Goal: Use online tool/utility: Use online tool/utility

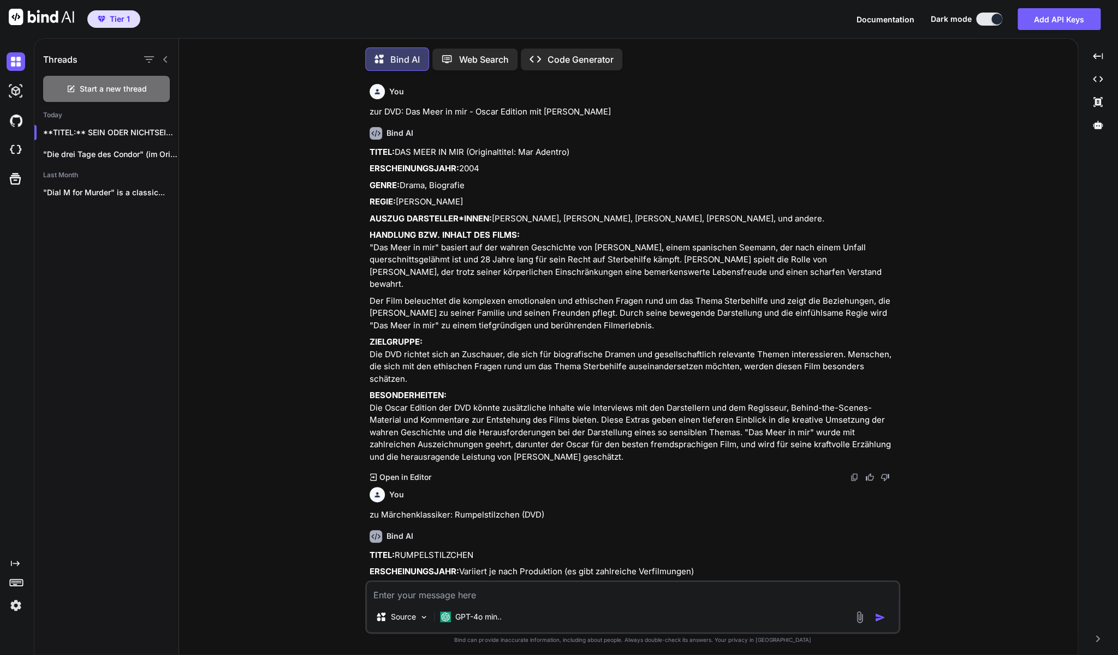
scroll to position [3173, 0]
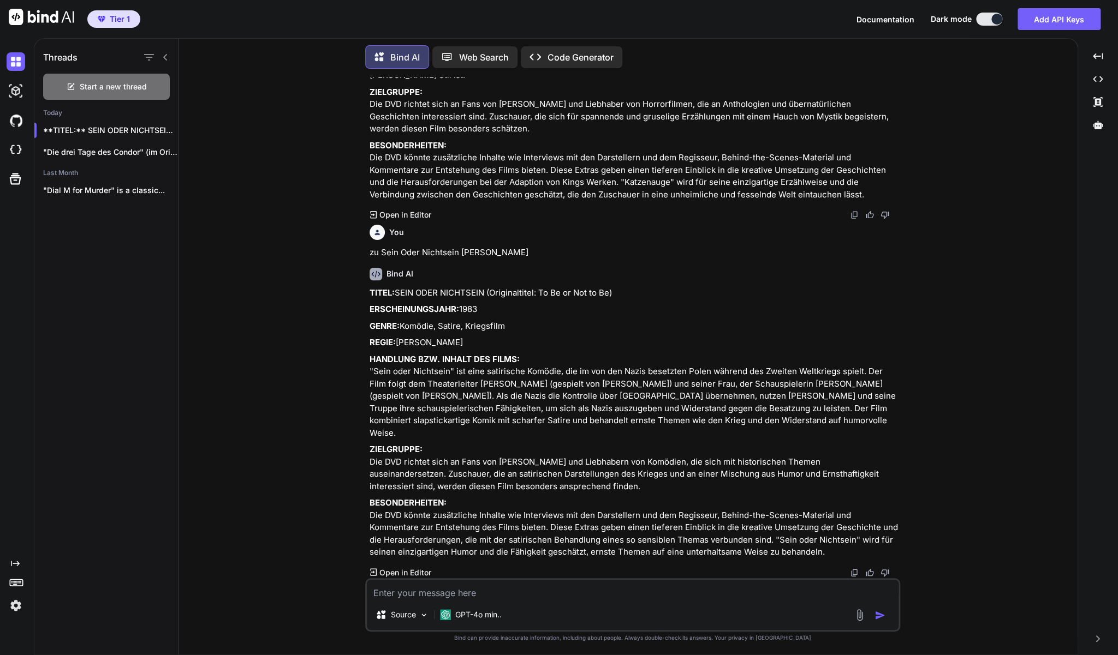
click at [411, 591] on textarea at bounding box center [633, 590] width 532 height 20
paste textarea "DVD: Das grosse Rennen von [GEOGRAPHIC_DATA]"
type textarea "zur DVD: Das grosse Rennen von [GEOGRAPHIC_DATA]"
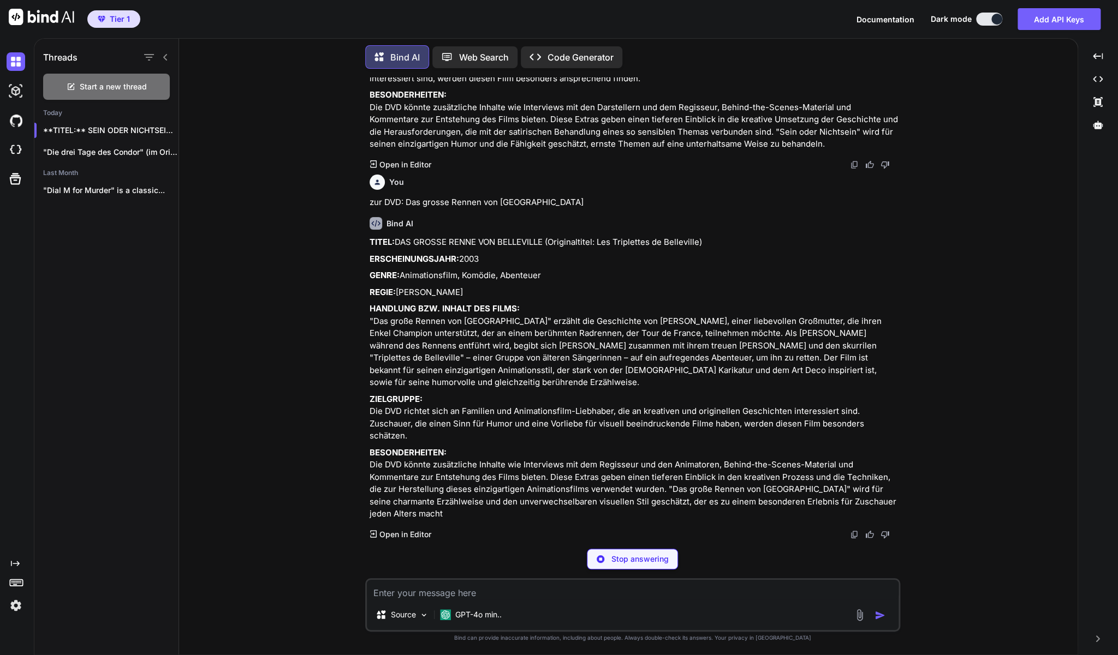
scroll to position [3580, 0]
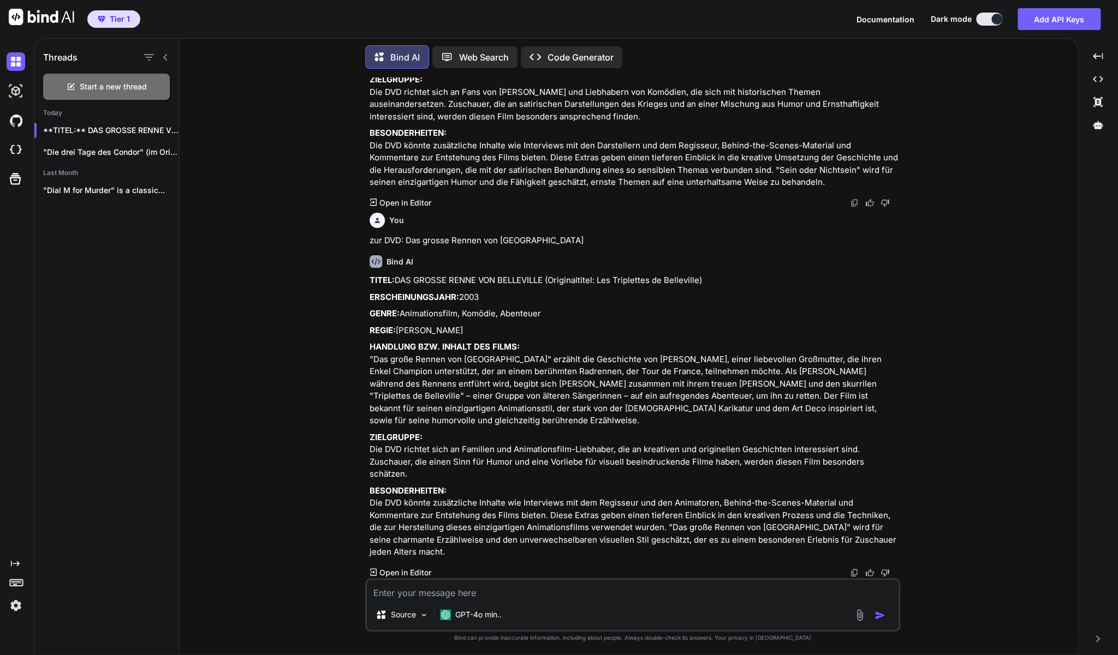
drag, startPoint x: 425, startPoint y: 459, endPoint x: 368, endPoint y: 247, distance: 219.8
click at [368, 247] on div "You zur DVD: Das Meer in mir - Oscar Edition mit [PERSON_NAME] Bind AI TITEL: D…" at bounding box center [633, 327] width 533 height 501
copy div "LOREM: IPS DOLORS AMETC ADI ELITSEDDOE (Temporincidid: Utl Etdolorema al Enimad…"
click at [456, 597] on textarea at bounding box center [633, 590] width 532 height 20
paste textarea "Der Geschmack von Rost und Knochen (DVD)"
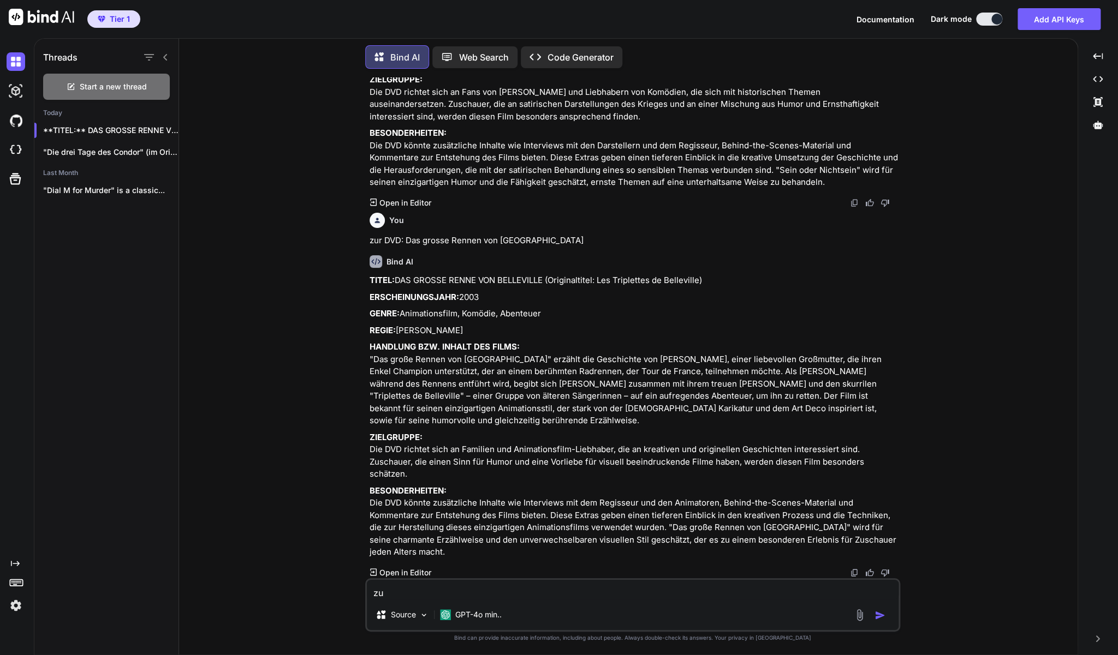
type textarea "zu Der Geschmack von Rost und Knochen (DVD)"
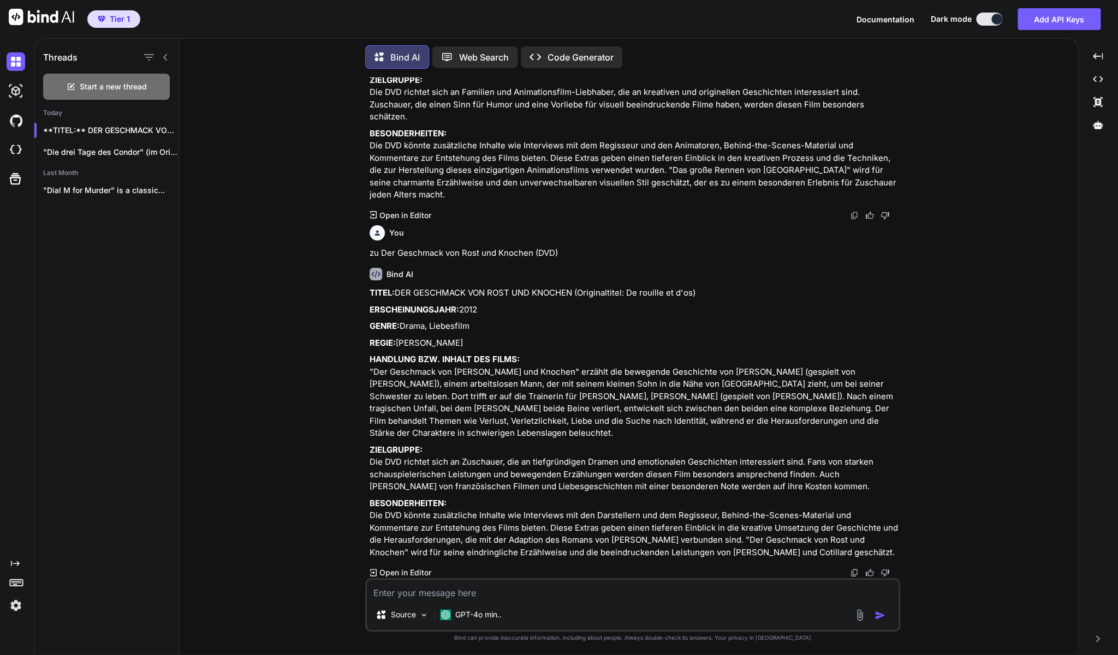
scroll to position [3963, 0]
click at [719, 467] on p "ZIELGRUPPE: Die DVD richtet sich an Zuschauer, die an tiefgründigen Dramen und …" at bounding box center [633, 468] width 528 height 49
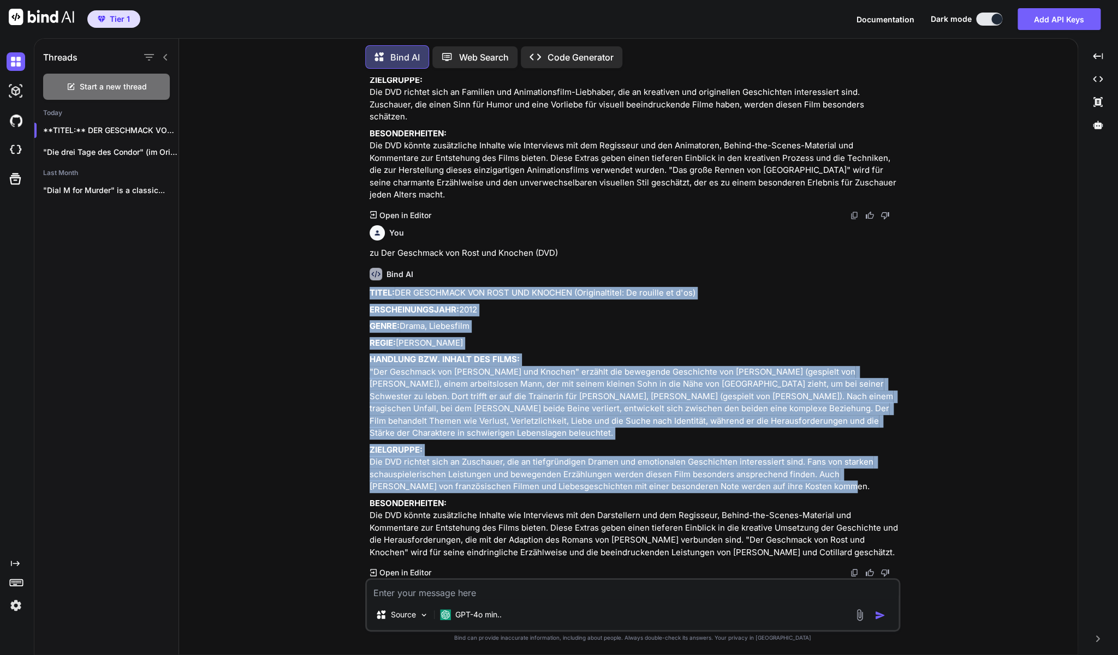
drag, startPoint x: 782, startPoint y: 473, endPoint x: 369, endPoint y: 266, distance: 461.5
click at [369, 287] on div "TITEL: DER GESCHMACK VON ROST UND KNOCHEN (Originaltitel: [PERSON_NAME] et d'os…" at bounding box center [633, 423] width 528 height 272
copy div "LOREM: IPS DOLORSITA CON ADIP ELI SEDDOEI (Temporincidid: Ut laboree do m'al) E…"
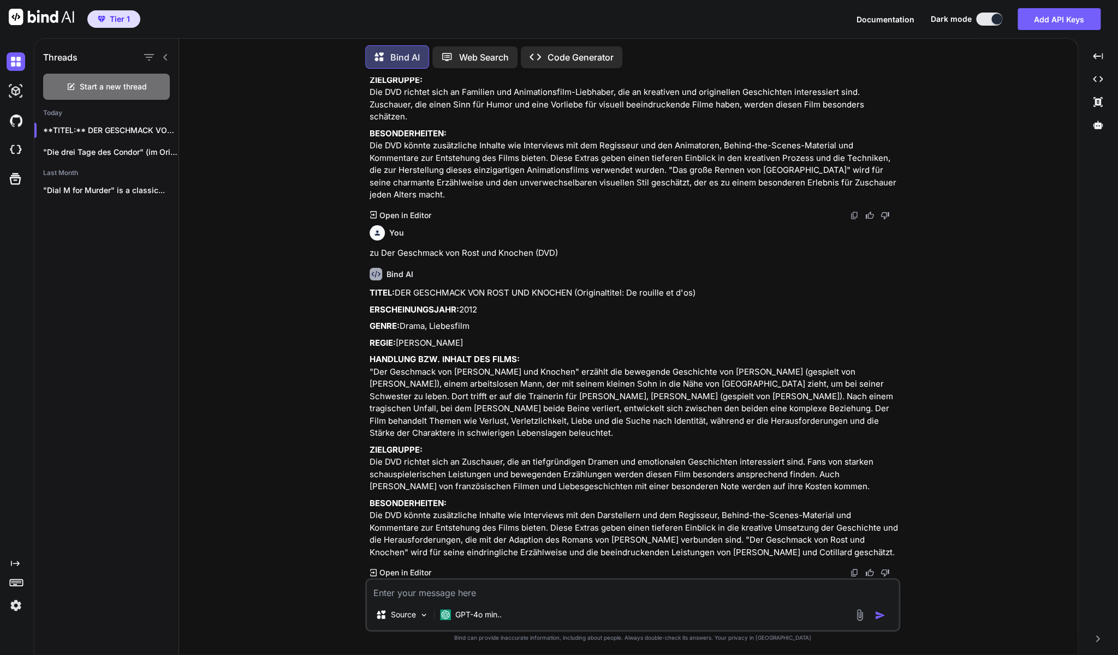
click at [420, 592] on textarea at bounding box center [633, 590] width 532 height 20
paste textarea "[PERSON_NAME] - "Uhrwerk Orange" (DVD)"
type textarea "zu [PERSON_NAME] - "Uhrwerk Orange" (DVD)"
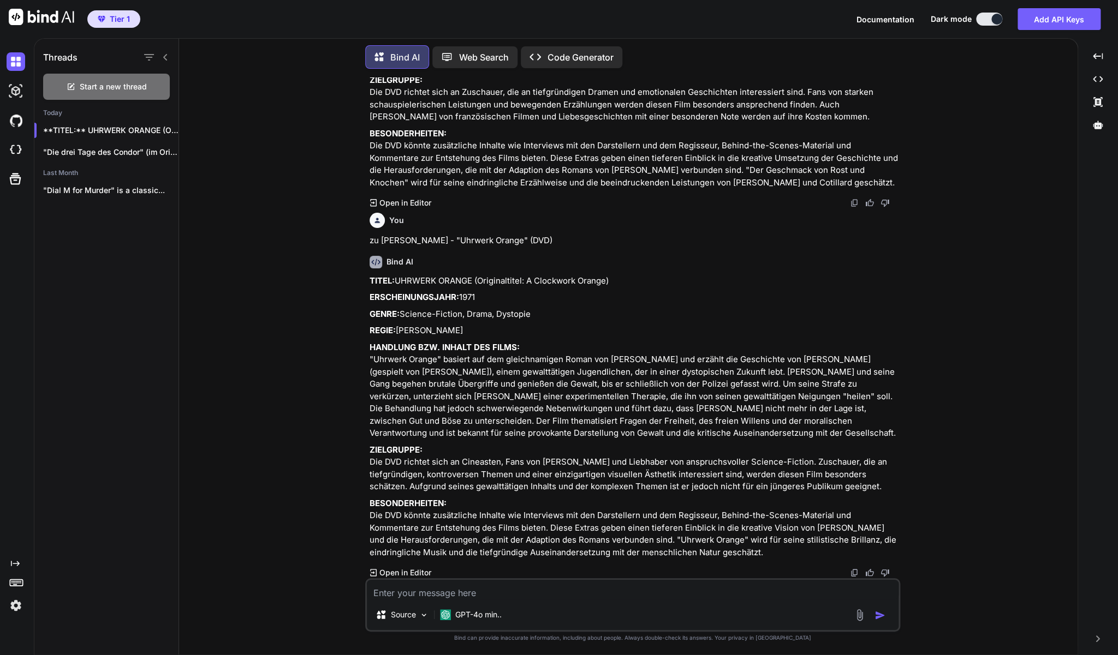
scroll to position [4369, 0]
drag, startPoint x: 890, startPoint y: 462, endPoint x: 372, endPoint y: 246, distance: 561.2
click at [372, 275] on div "TITEL: UHRWERK ORANGE (Originaltitel: A Clockwork Orange) ERSCHEINUNGSJAHR: 197…" at bounding box center [633, 417] width 528 height 284
copy div "LOREM: IPSUMDO SITAME (Consecteturad: E Seddoeius Tempor) INCIDIDUNTUTLABO: 097…"
click at [500, 593] on textarea at bounding box center [633, 590] width 532 height 20
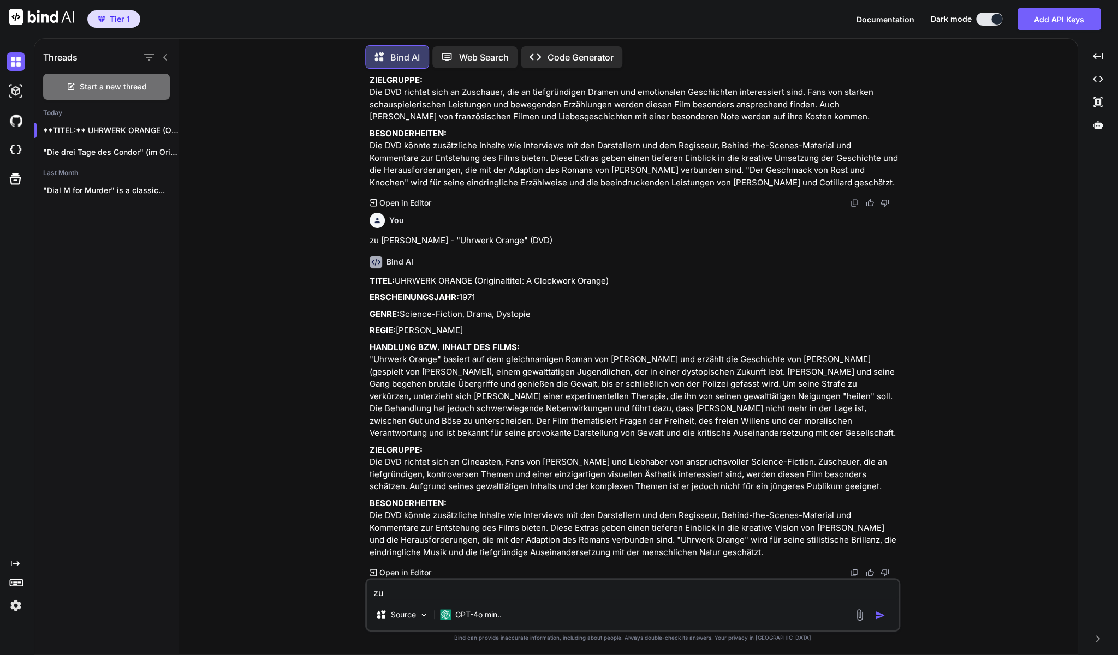
paste textarea "Team America (DVD - Film von den Machern von [GEOGRAPHIC_DATA])"
type textarea "zu Team America (DVD - Film von den Machern von [GEOGRAPHIC_DATA])"
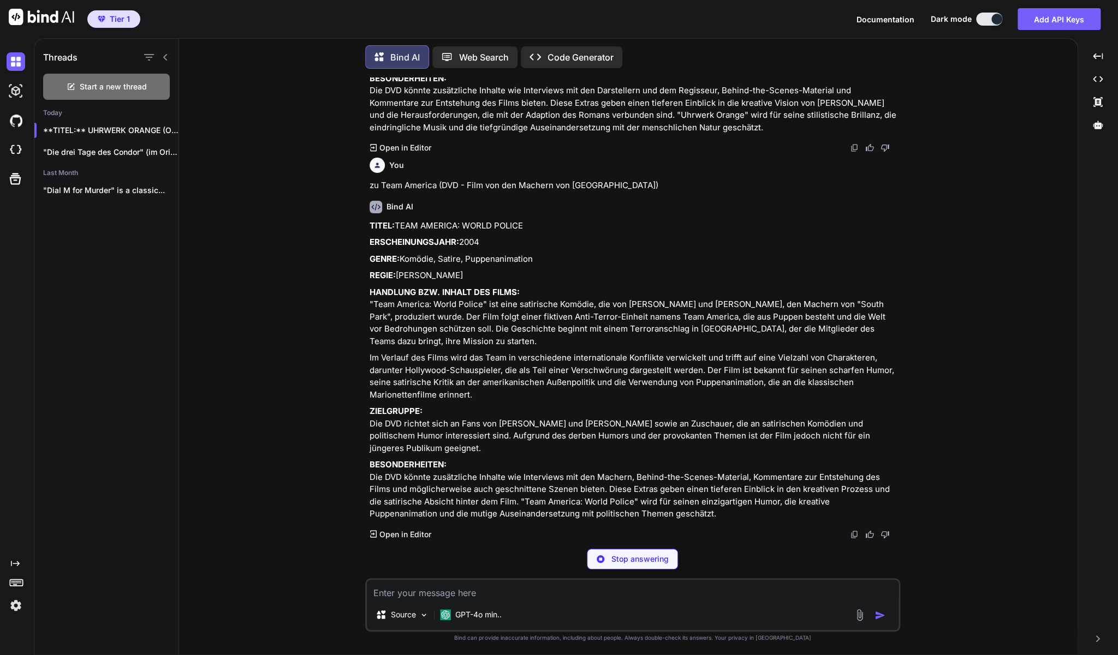
scroll to position [4793, 0]
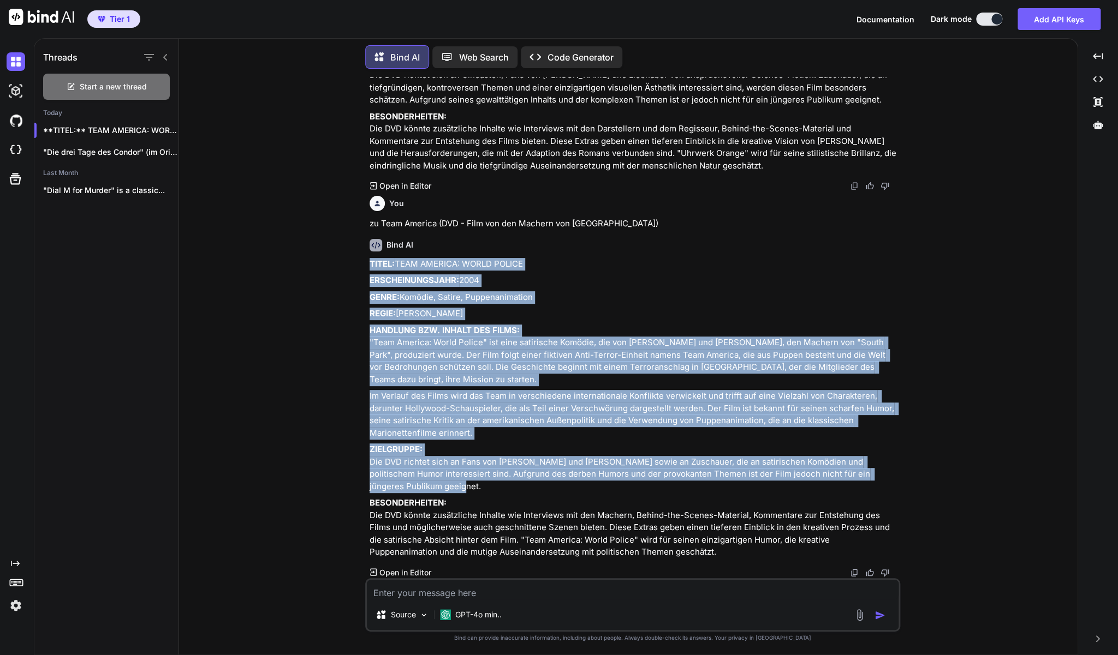
drag, startPoint x: 414, startPoint y: 469, endPoint x: 371, endPoint y: 228, distance: 245.0
click at [371, 258] on div "TITEL: TEAM AMERICA: WORLD POLICE ERSCHEINUNGSJAHR: 2004 GENRE: Komödie, Satire…" at bounding box center [633, 408] width 528 height 301
copy div "LOREM: IPSU DOLORSI: AMETC ADIPIS ELITSEDDOEIUSMOD: 1321 TEMPO: Incidid, Utlabo…"
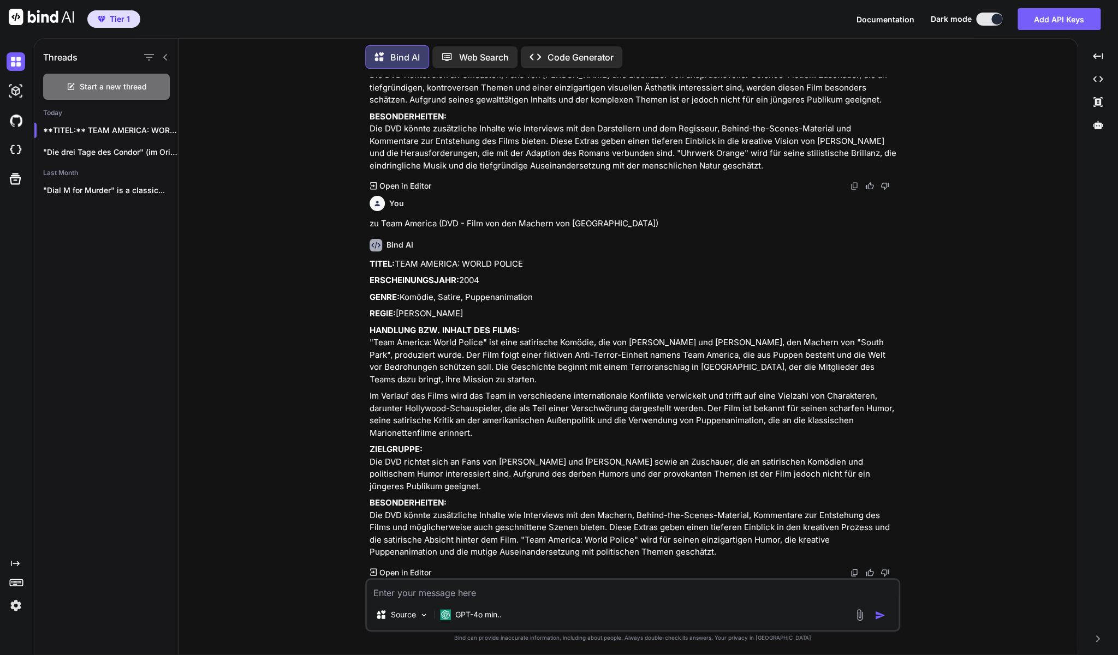
click at [467, 592] on textarea at bounding box center [633, 590] width 532 height 20
paste textarea ""Das Missen Massaker" (DVD) - Schweizer Horror-Comedy Film!"
type textarea "zu "Das Missen Massaker" (DVD) - Schweizer Horror-Comedy Film!"
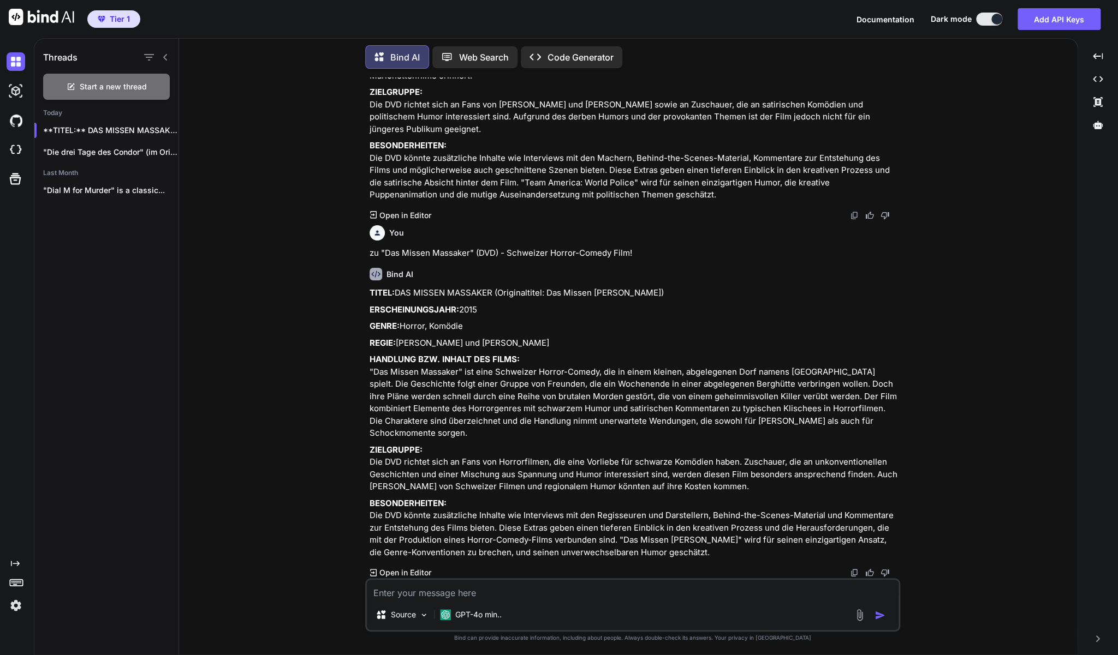
scroll to position [5175, 0]
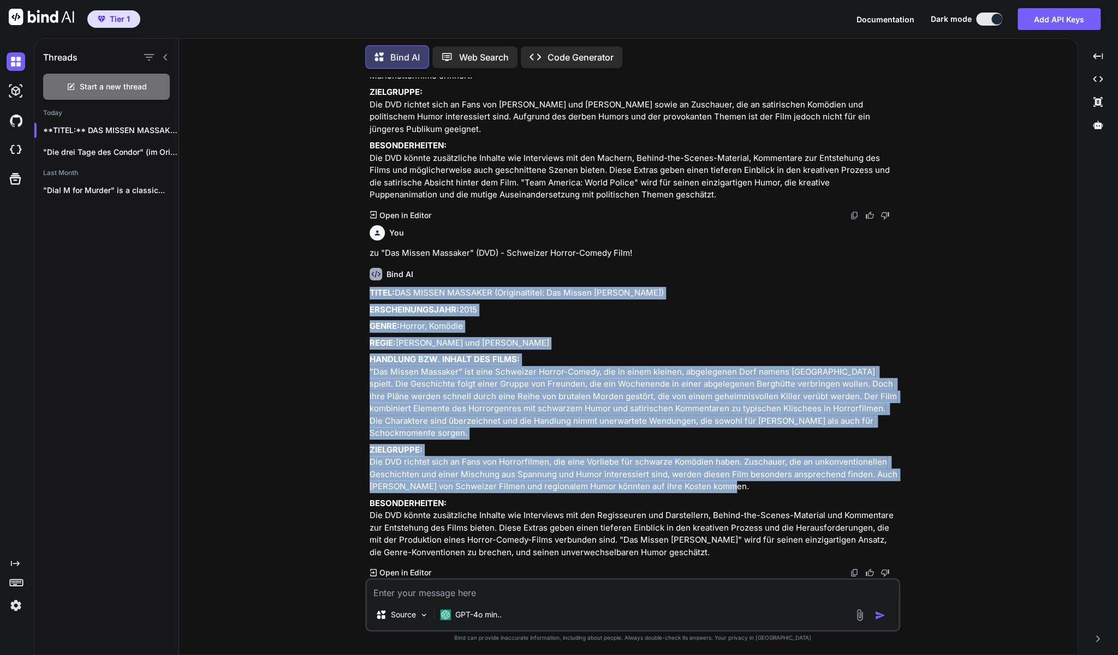
drag, startPoint x: 735, startPoint y: 479, endPoint x: 369, endPoint y: 270, distance: 420.7
click at [369, 287] on div "TITEL: DAS MISSEN MASSAKER (Originaltitel: Das Missen Massaker) ERSCHEINUNGSJAH…" at bounding box center [633, 423] width 528 height 272
copy div "LOREM: IPS DOLORS AMETCONS (Adipiscingeli: Sed Doeius Temporin) UTLABOREETDOLOR…"
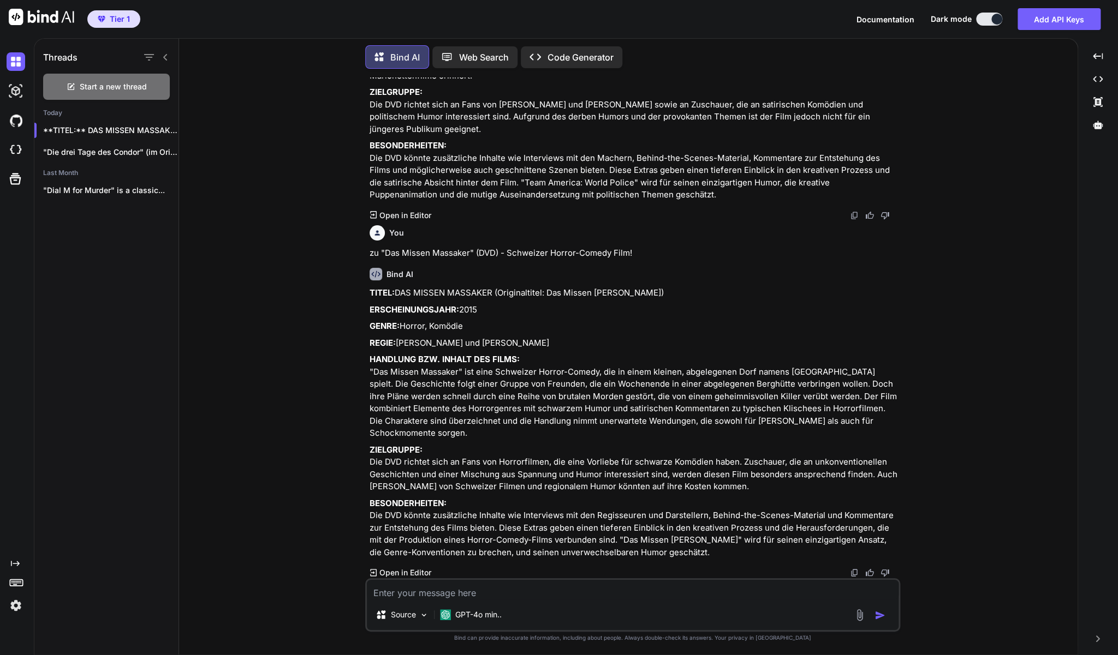
click at [427, 587] on textarea at bounding box center [633, 590] width 532 height 20
paste textarea "DVD: Der Zweite Weltkrieg in Farbe - Teil 1 (Doku)"
type textarea "zu DVD: Der Zweite Weltkrieg in Farbe - Teil 1 (Doku)"
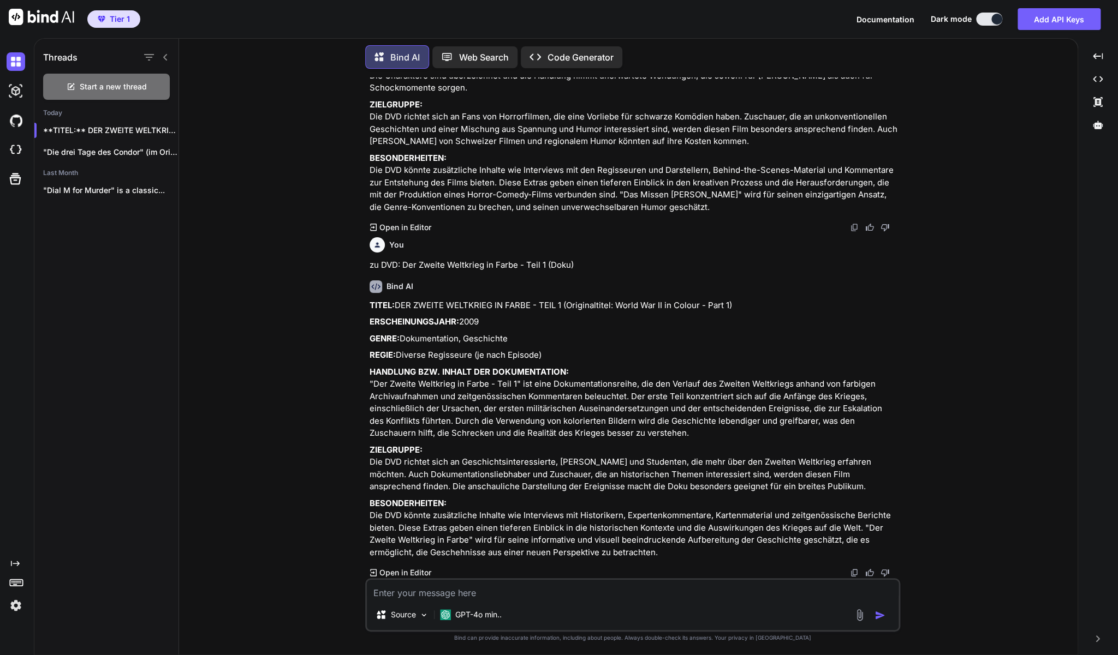
scroll to position [5557, 0]
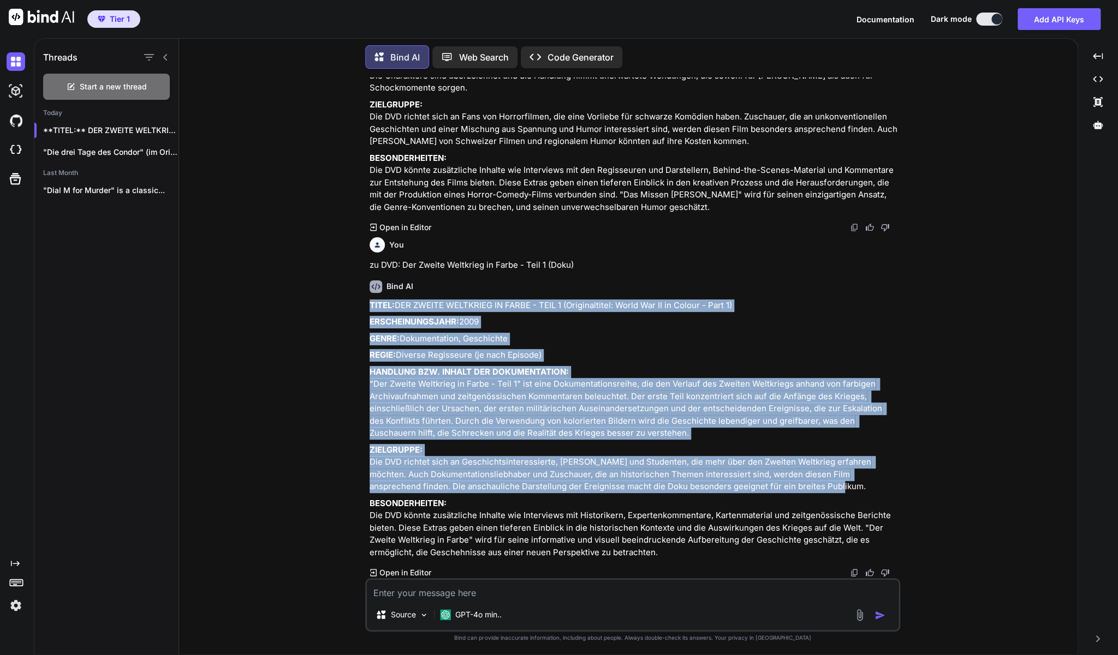
drag, startPoint x: 785, startPoint y: 475, endPoint x: 369, endPoint y: 270, distance: 463.5
click at [369, 300] on div "TITEL: DER ZWEITE WELTKRIEG IN FARBE - TEIL 1 (Originaltitel: World War II in C…" at bounding box center [633, 430] width 528 height 260
copy div "LOREM: IPS DOLORS AMETCONSE AD ELITS - DOEI 8 (Temporincidid: Utlab Etd MA al E…"
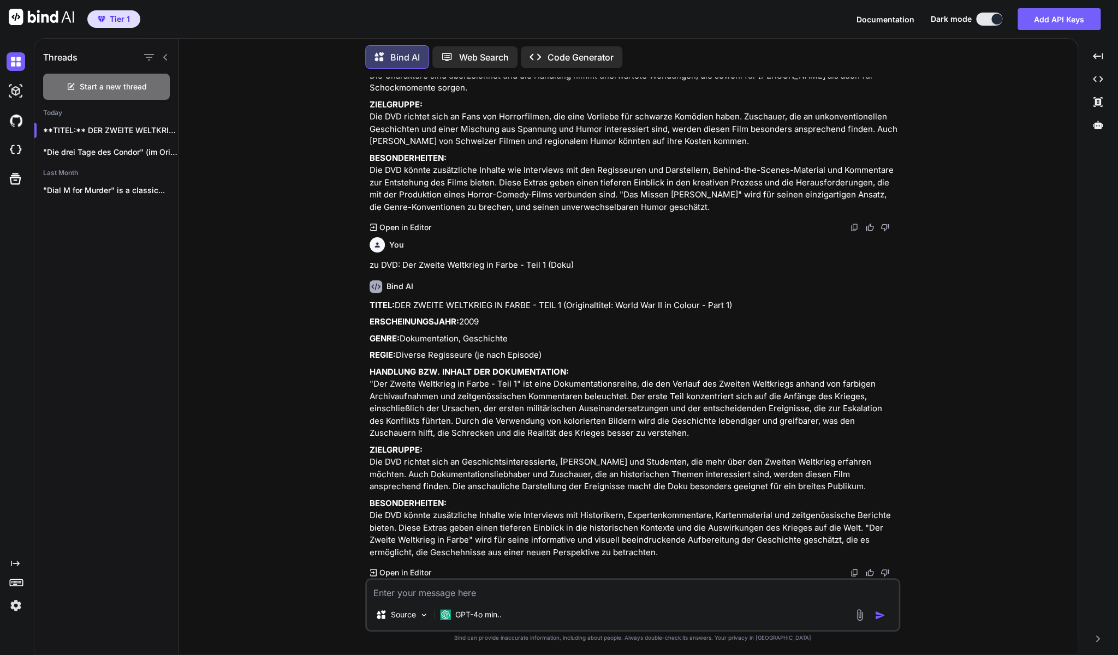
click at [511, 597] on textarea at bounding box center [633, 590] width 532 height 20
paste textarea "Reise der Hoffnung (DVD - [PERSON_NAME])"
type textarea "zur DVD: Reise der Hoffnung (DVD - [PERSON_NAME])"
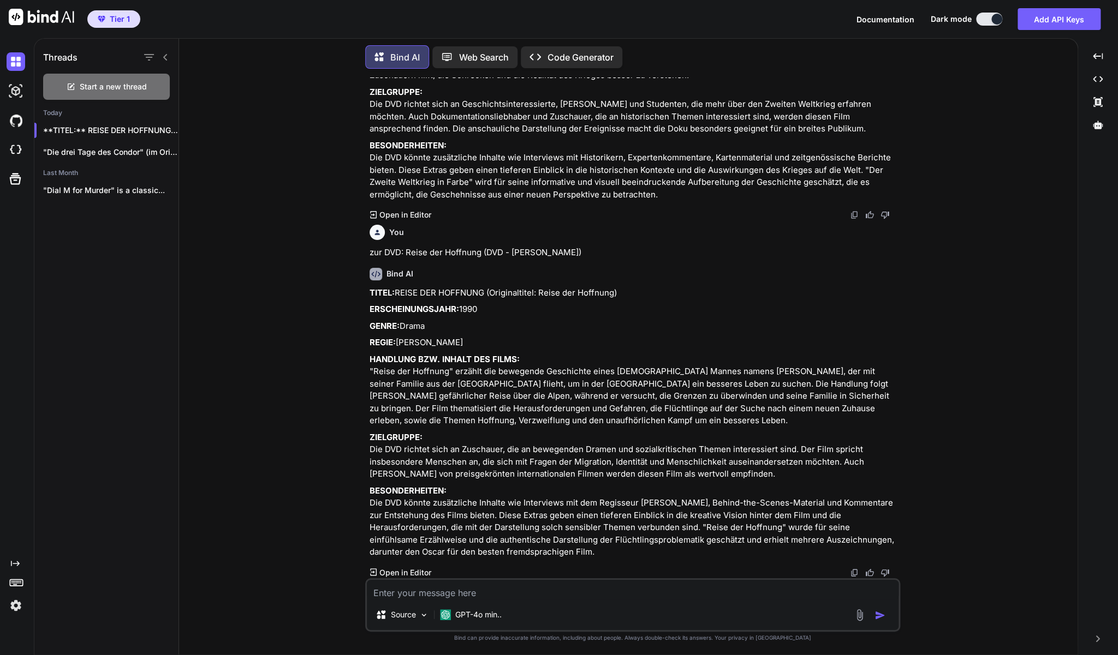
scroll to position [5952, 0]
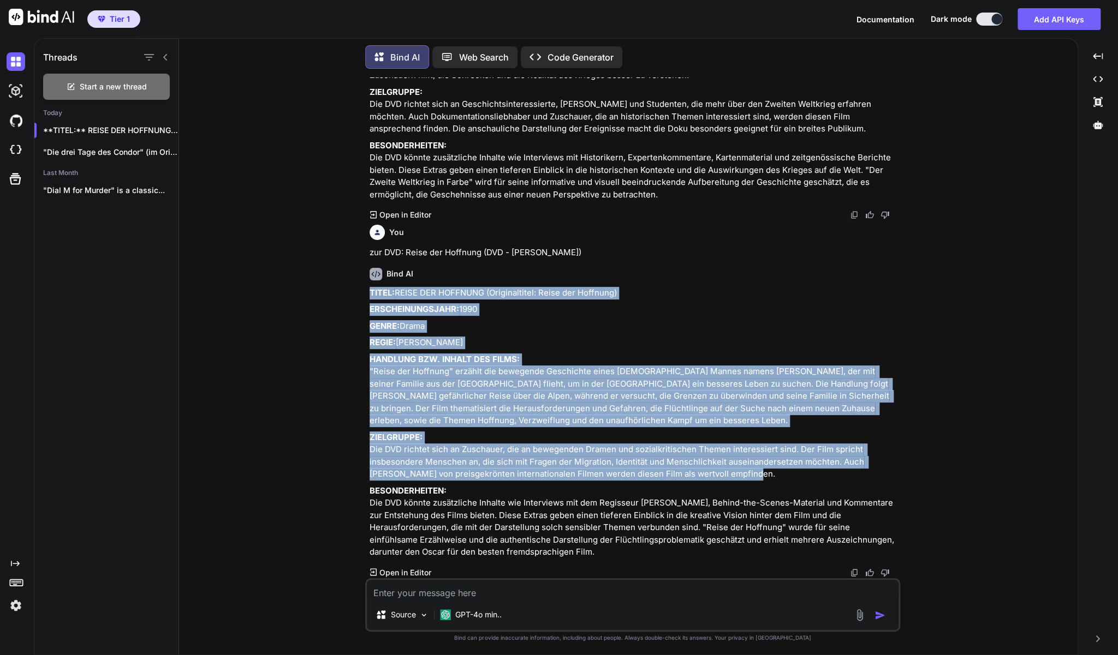
drag, startPoint x: 779, startPoint y: 459, endPoint x: 370, endPoint y: 256, distance: 456.9
click at [370, 287] on div "TITEL: REISE DER HOFFNUNG (Originaltitel: Reise der Hoffnung) ERSCHEINUNGSJAHR:…" at bounding box center [633, 423] width 528 height 272
copy div "LOREM: IPSUM DOL SITAMETC (Adipiscingeli: Seddo eiu Temporin) UTLABOREETDOLORE:…"
